Goal: Task Accomplishment & Management: Use online tool/utility

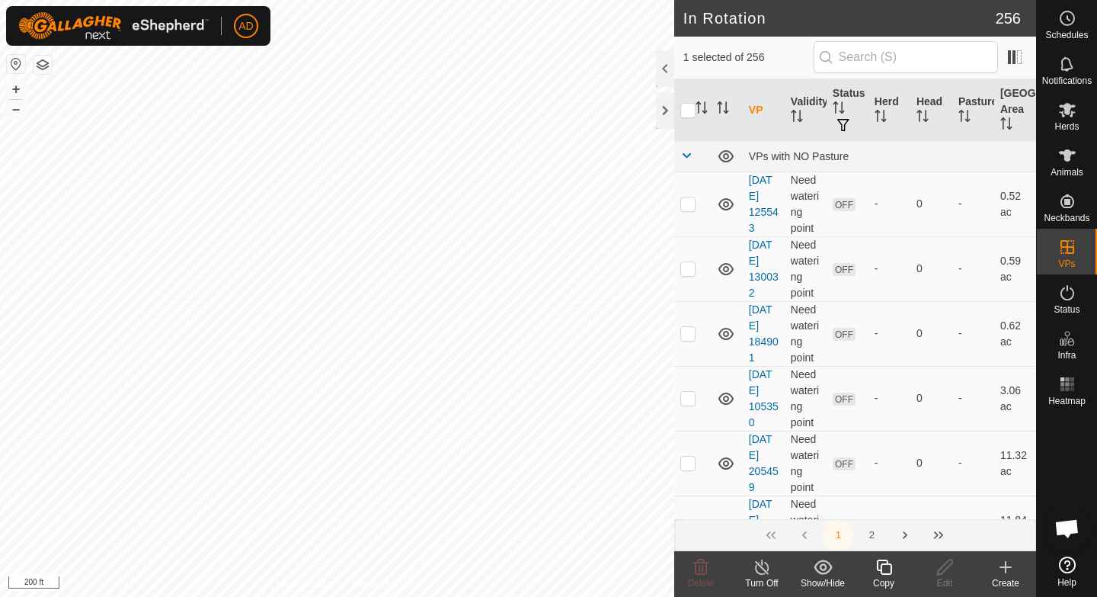
click at [876, 572] on icon at bounding box center [884, 567] width 19 height 18
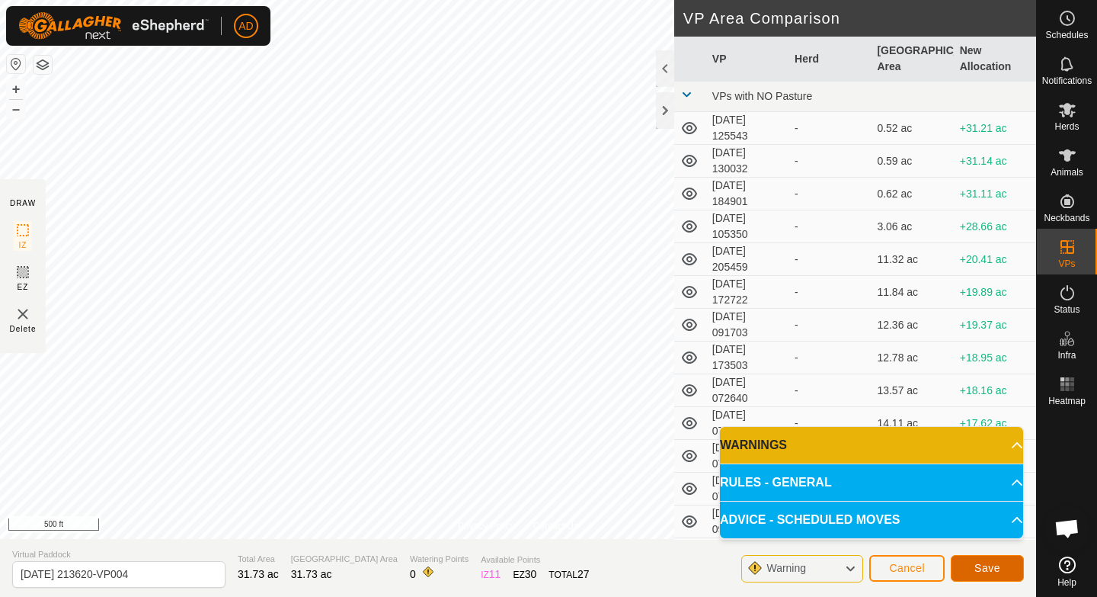
click at [1001, 567] on button "Save" at bounding box center [987, 568] width 73 height 27
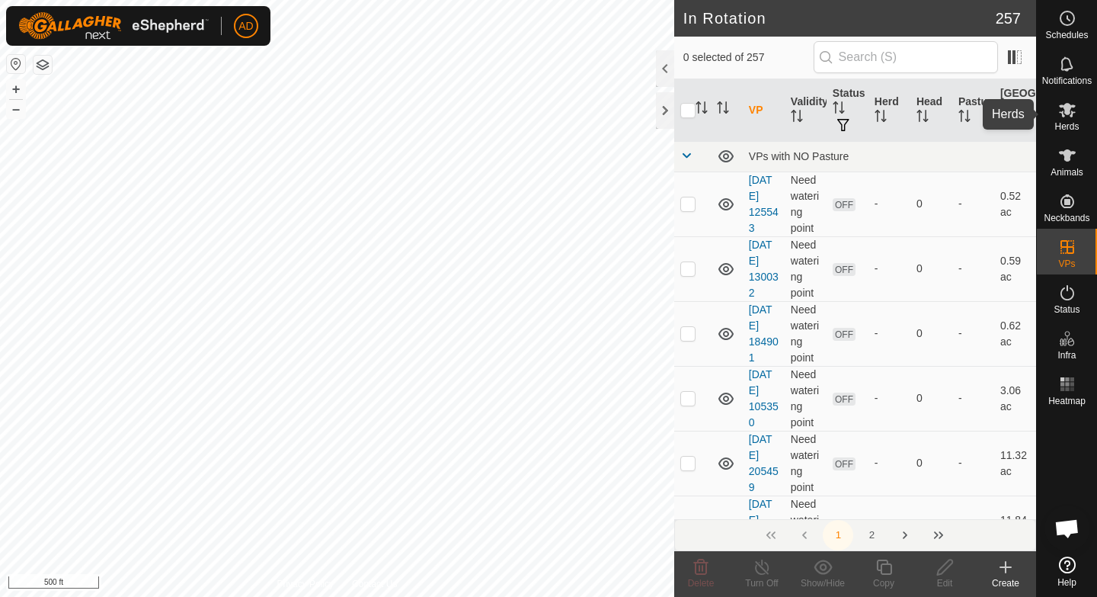
click at [1076, 123] on span "Herds" at bounding box center [1067, 126] width 24 height 9
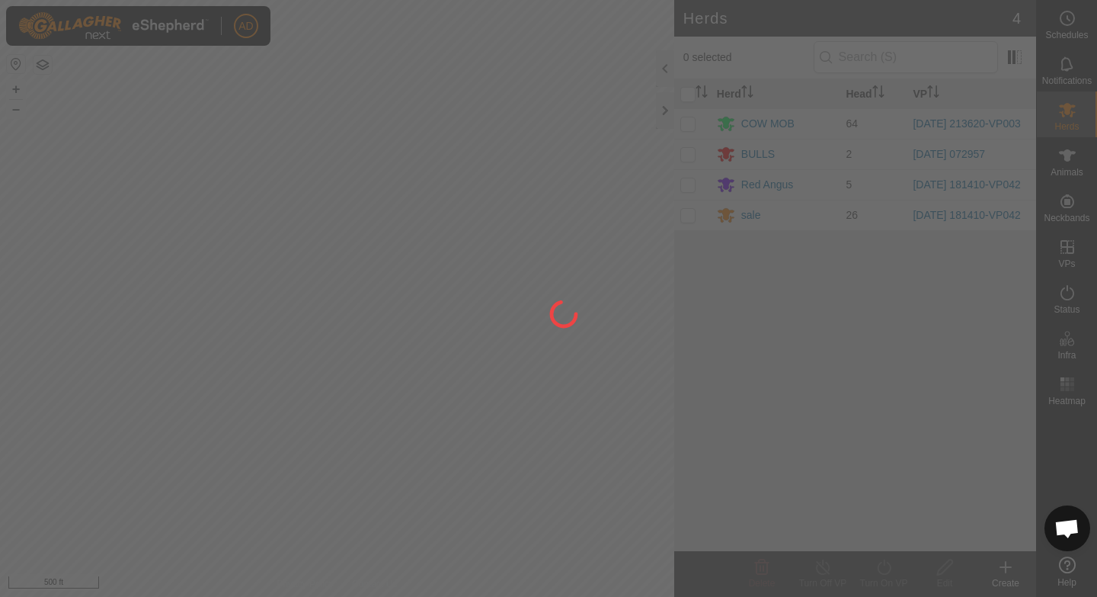
click at [686, 121] on div at bounding box center [548, 298] width 1097 height 597
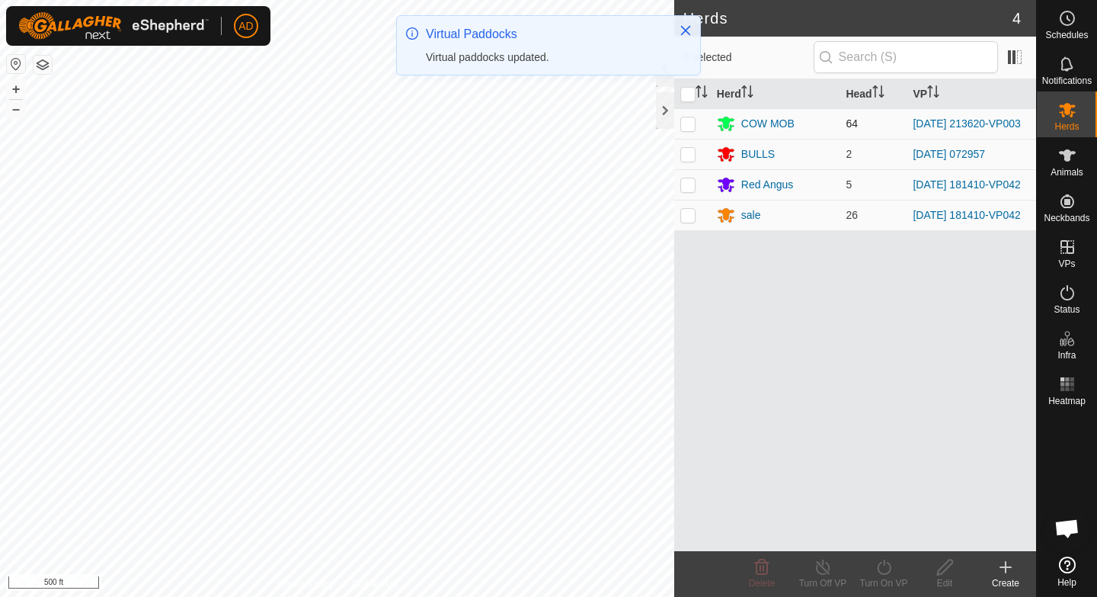
click at [691, 126] on p-checkbox at bounding box center [688, 123] width 15 height 12
checkbox input "true"
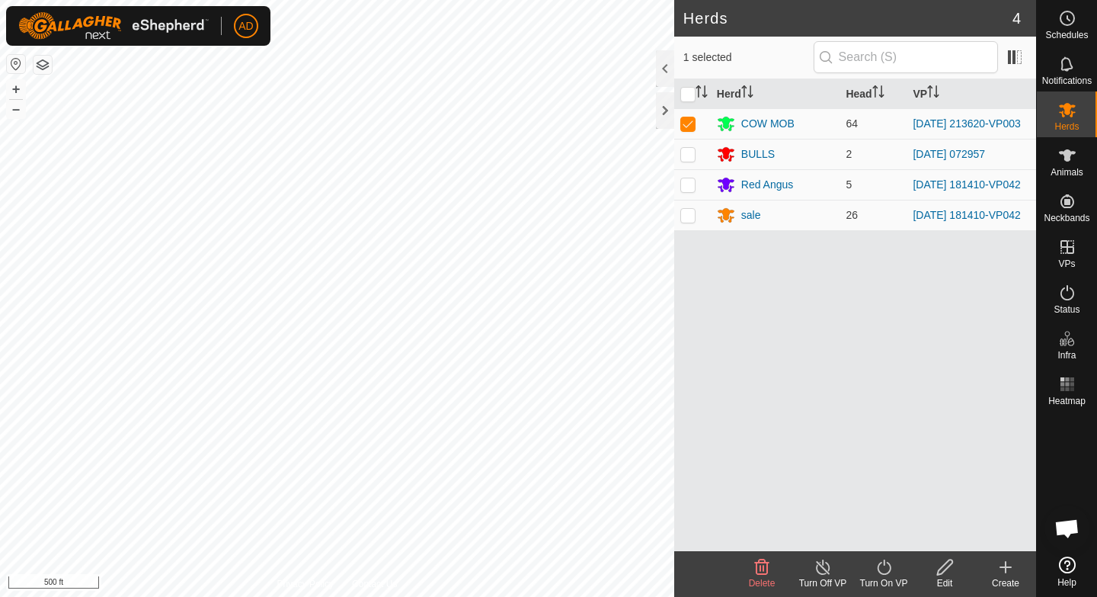
click at [1006, 574] on icon at bounding box center [1006, 567] width 18 height 18
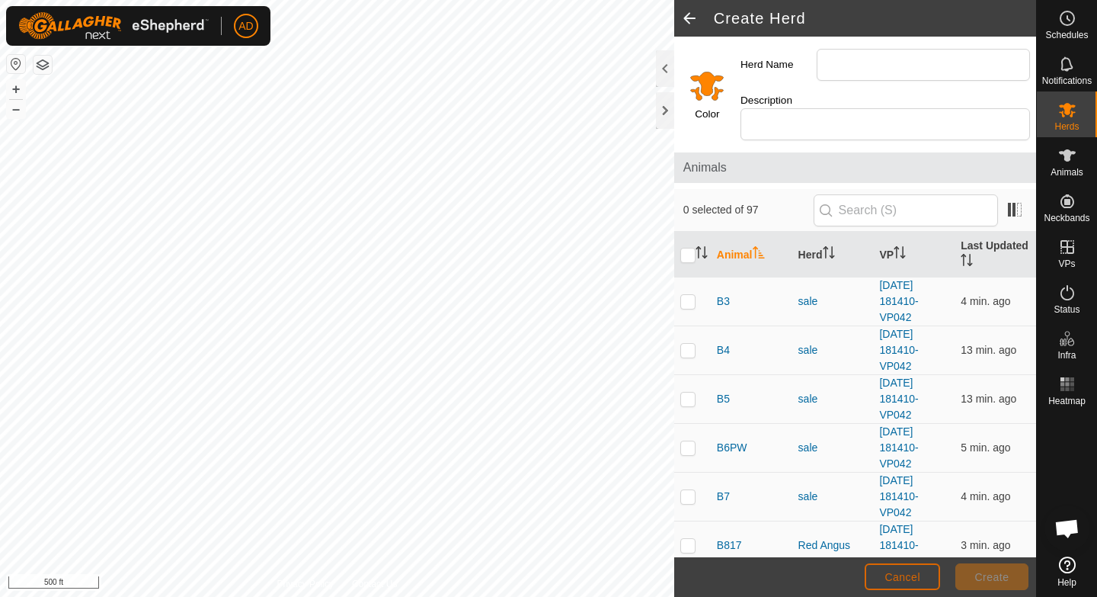
click at [910, 582] on button "Cancel" at bounding box center [902, 576] width 75 height 27
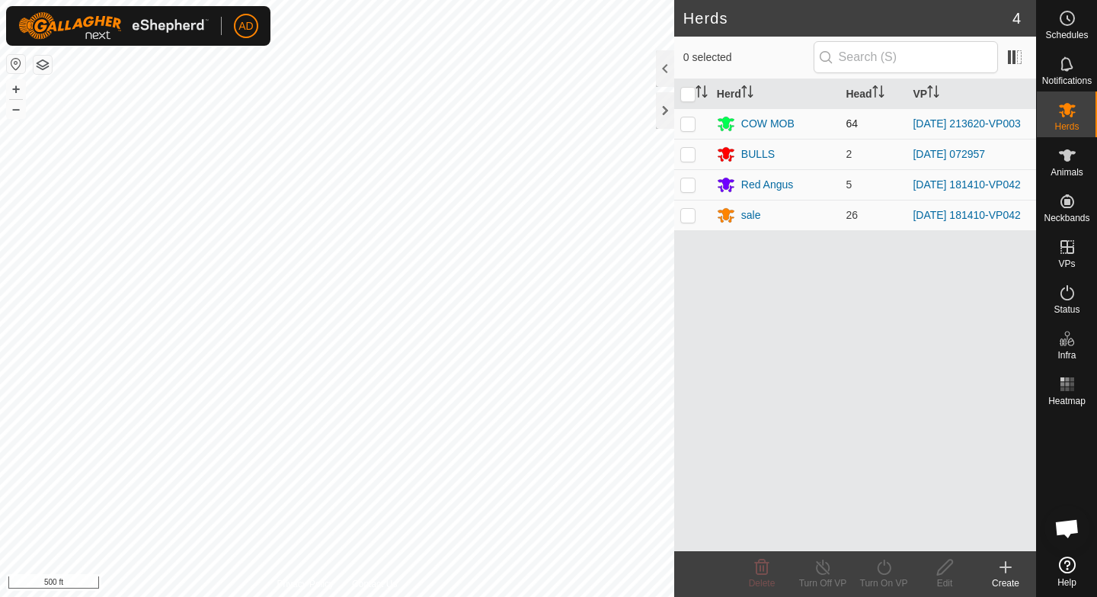
click at [691, 125] on p-checkbox at bounding box center [688, 123] width 15 height 12
checkbox input "true"
click at [889, 575] on icon at bounding box center [884, 567] width 19 height 18
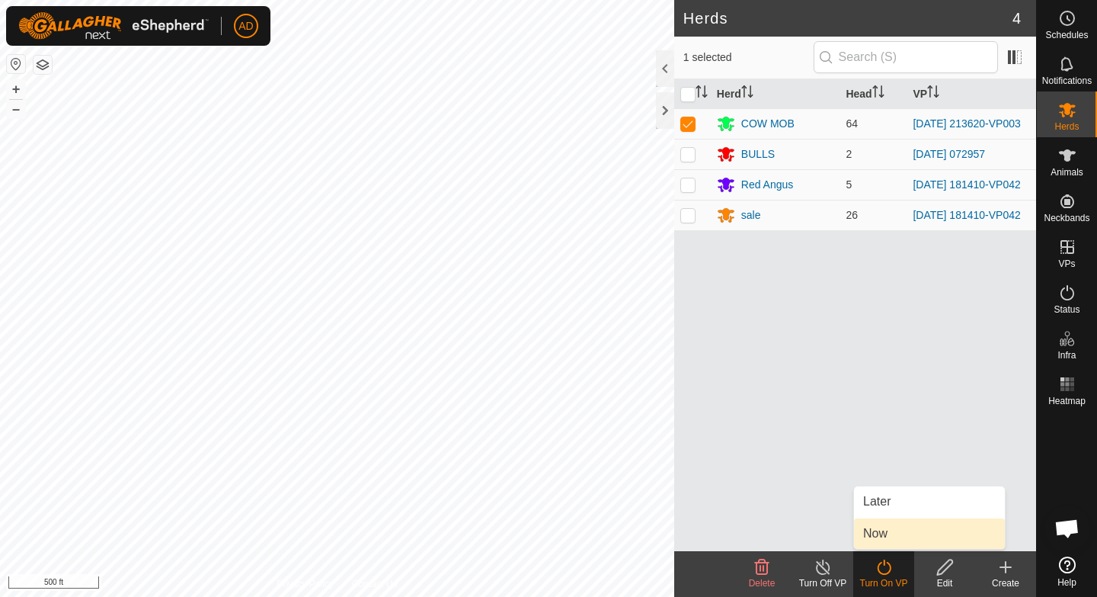
click at [894, 537] on link "Now" at bounding box center [929, 533] width 151 height 30
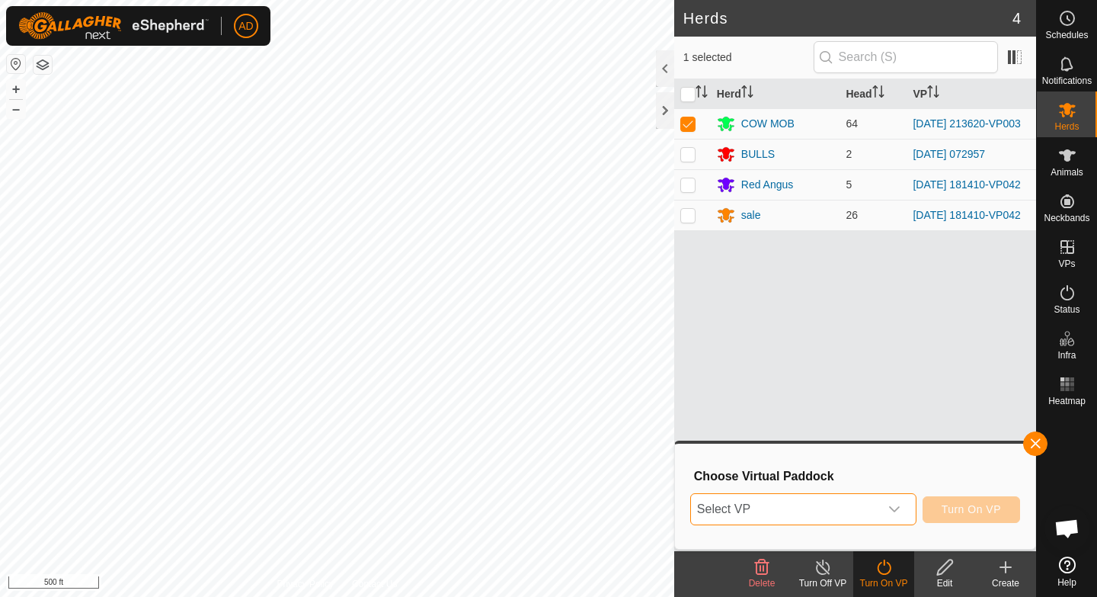
click at [844, 512] on span "Select VP" at bounding box center [785, 509] width 188 height 30
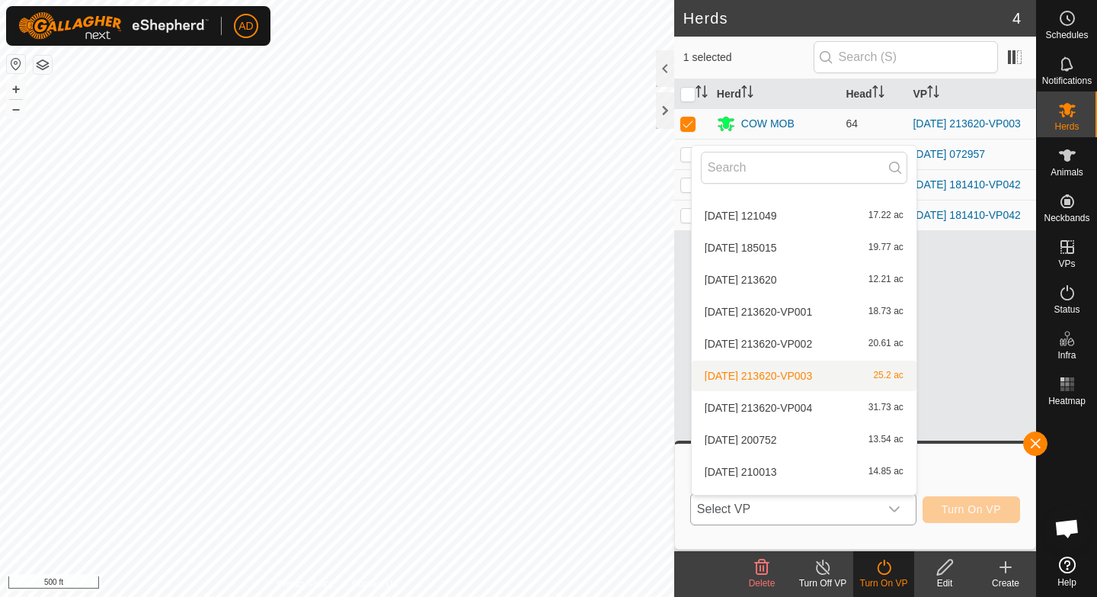
scroll to position [480, 0]
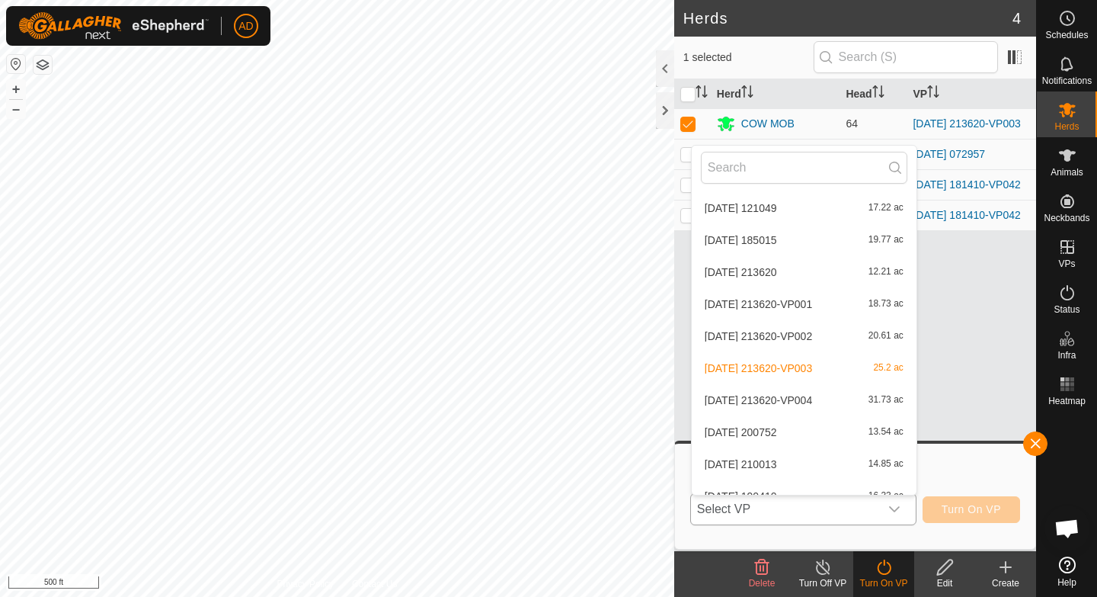
click at [774, 401] on li "[DATE] 213620-VP004 31.73 ac" at bounding box center [804, 400] width 225 height 30
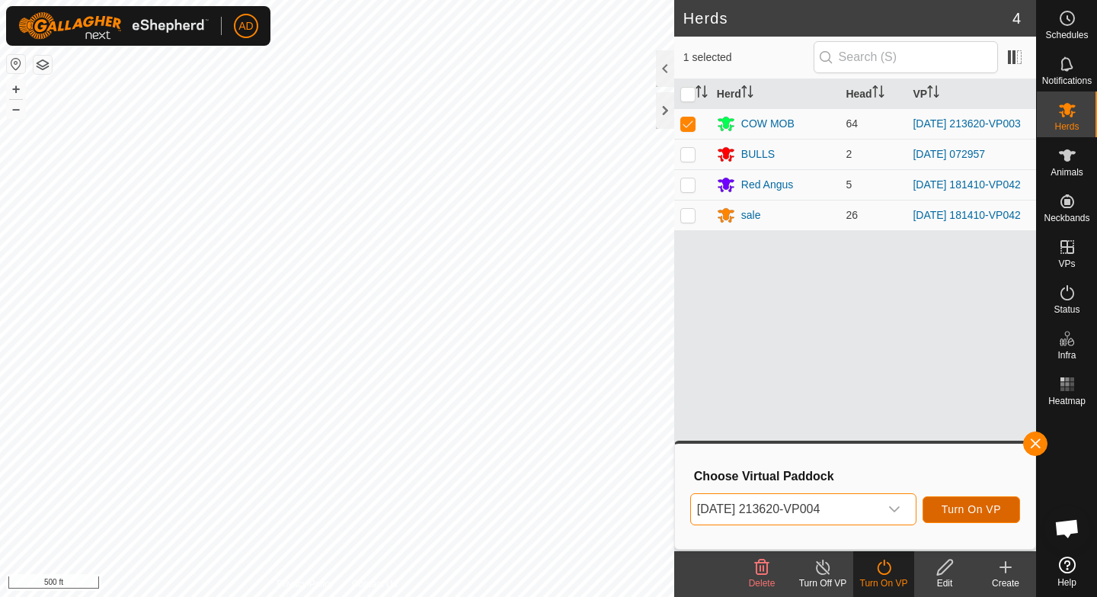
click at [960, 512] on span "Turn On VP" at bounding box center [971, 509] width 59 height 12
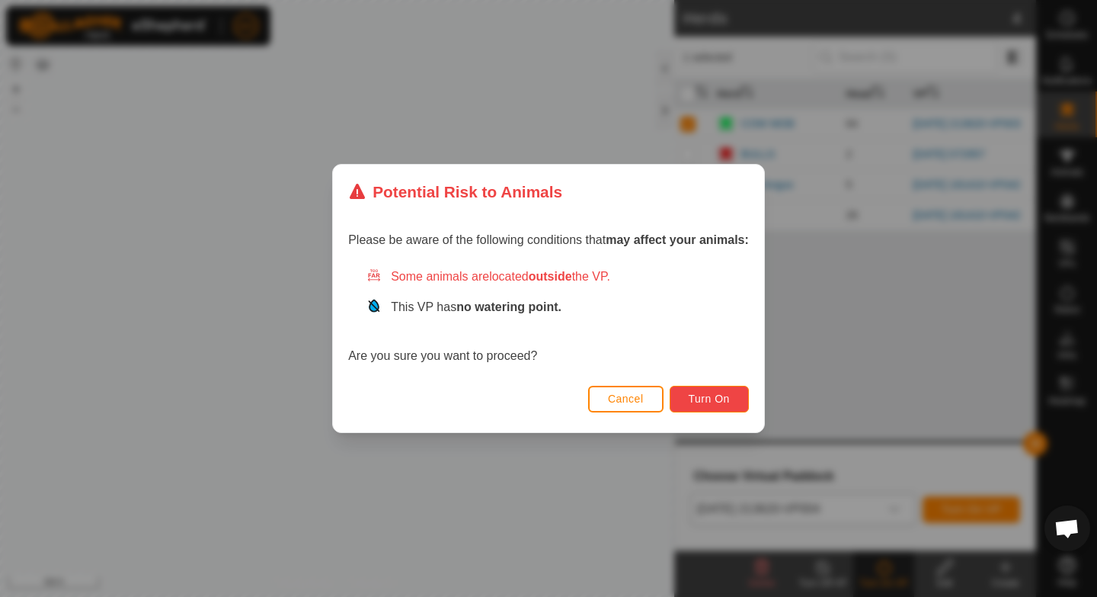
click at [688, 391] on button "Turn On" at bounding box center [709, 399] width 79 height 27
